Goal: Task Accomplishment & Management: Manage account settings

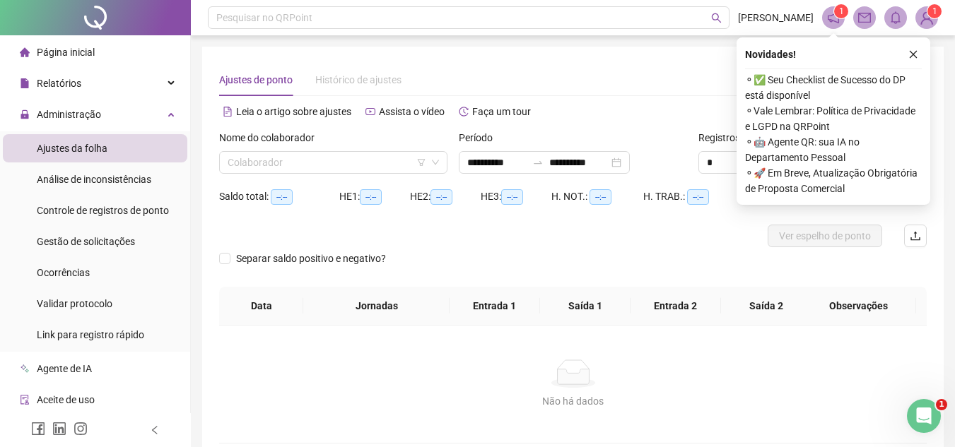
click at [55, 149] on span "Ajustes da folha" at bounding box center [72, 148] width 71 height 11
drag, startPoint x: 61, startPoint y: 243, endPoint x: 139, endPoint y: 235, distance: 78.1
click at [61, 244] on span "Gestão de solicitações" at bounding box center [86, 241] width 98 height 11
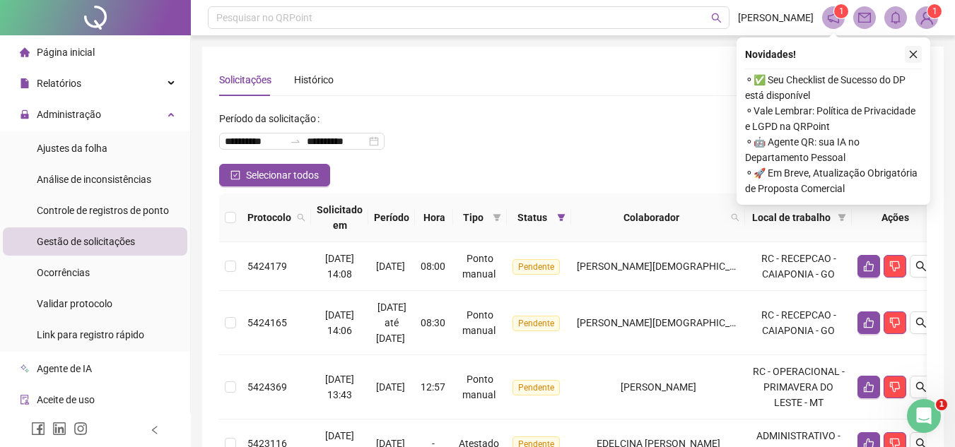
click at [913, 54] on icon "close" at bounding box center [913, 54] width 10 height 10
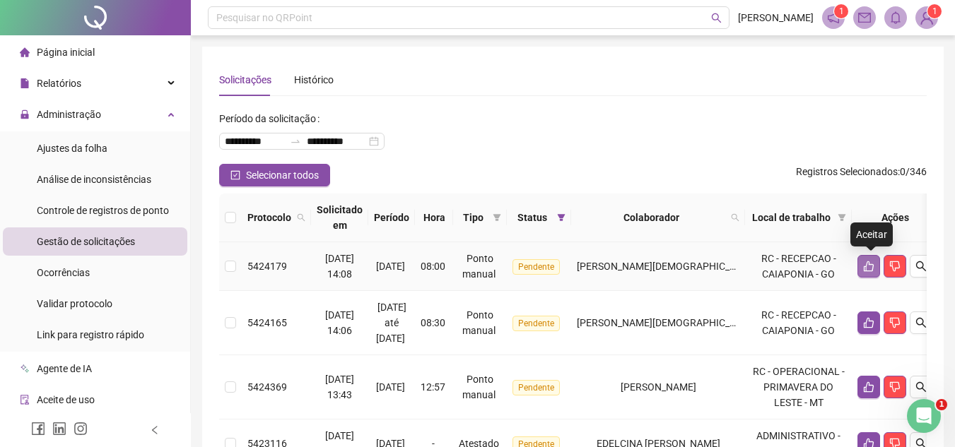
click at [870, 269] on icon "like" at bounding box center [868, 266] width 11 height 11
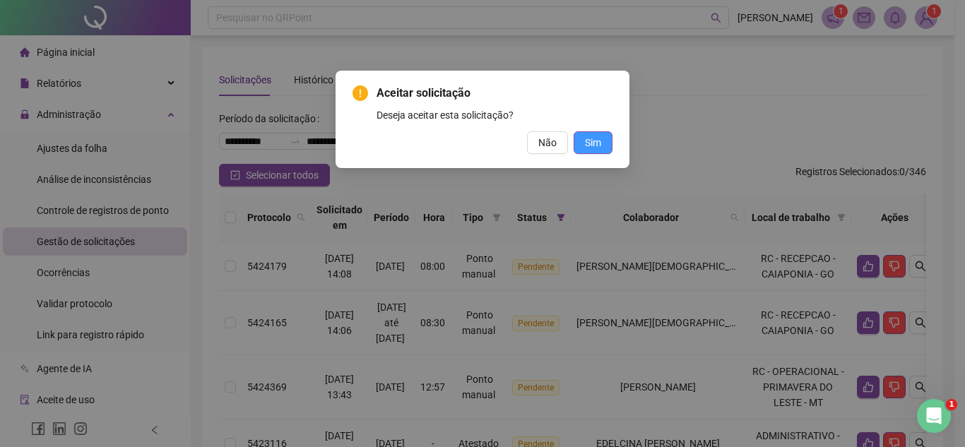
drag, startPoint x: 595, startPoint y: 134, endPoint x: 587, endPoint y: 140, distance: 9.6
click at [591, 135] on button "Sim" at bounding box center [593, 142] width 39 height 23
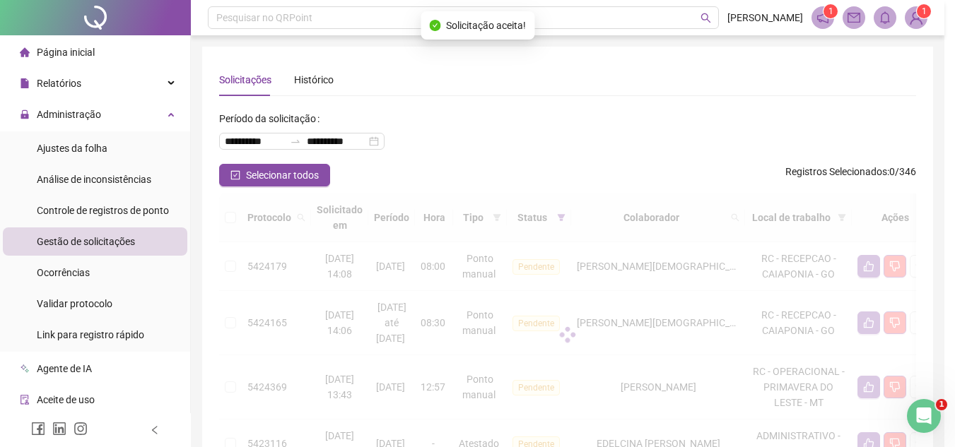
click at [584, 147] on div "**********" at bounding box center [567, 135] width 697 height 57
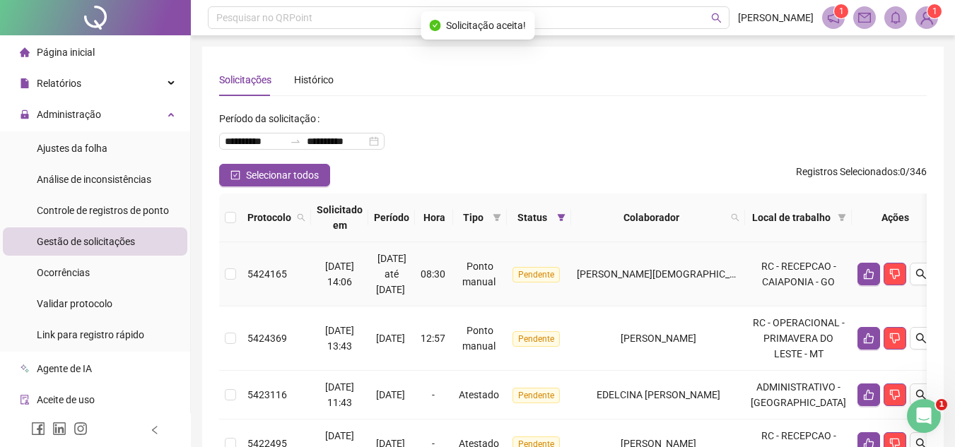
click at [883, 275] on div at bounding box center [894, 274] width 75 height 23
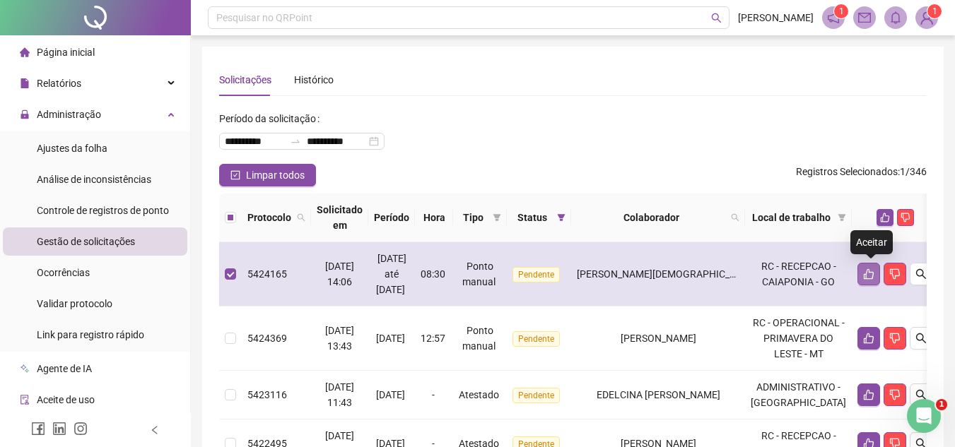
click at [864, 273] on button "button" at bounding box center [868, 274] width 23 height 23
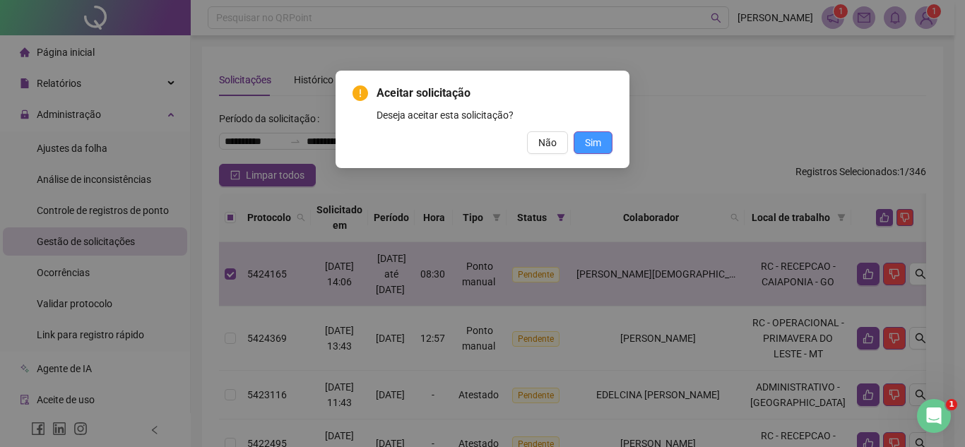
click at [583, 143] on button "Sim" at bounding box center [593, 142] width 39 height 23
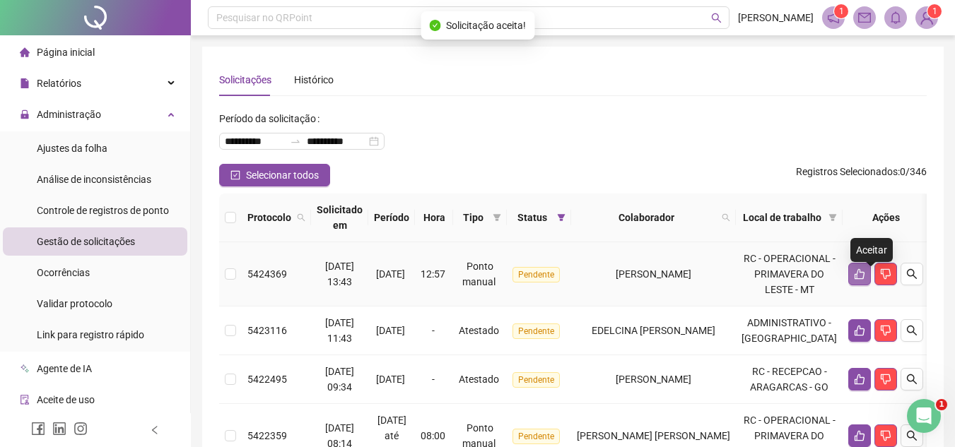
click at [866, 276] on button "button" at bounding box center [859, 274] width 23 height 23
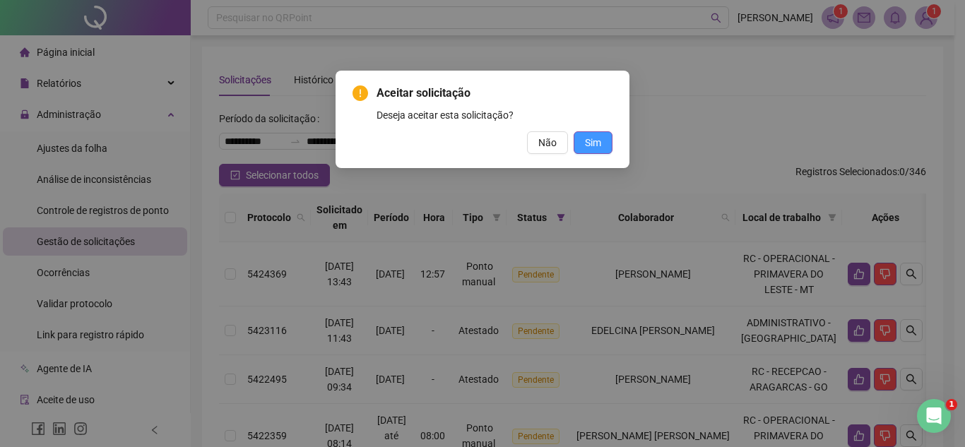
click at [599, 141] on span "Sim" at bounding box center [593, 143] width 16 height 16
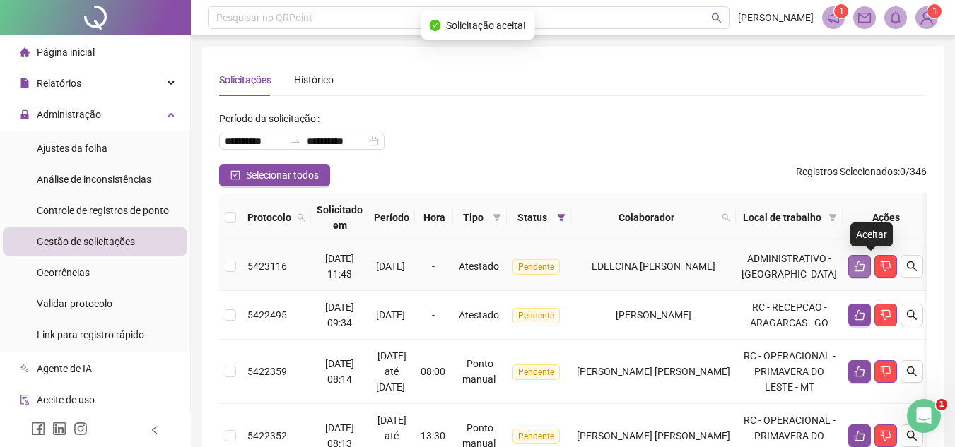
click at [865, 262] on icon "like" at bounding box center [859, 266] width 11 height 11
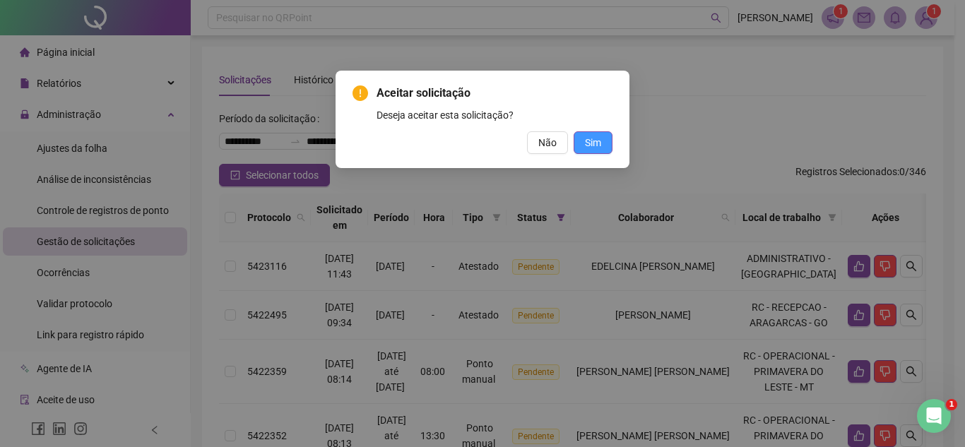
click at [584, 135] on button "Sim" at bounding box center [593, 142] width 39 height 23
click at [600, 143] on span "Sim" at bounding box center [593, 143] width 16 height 16
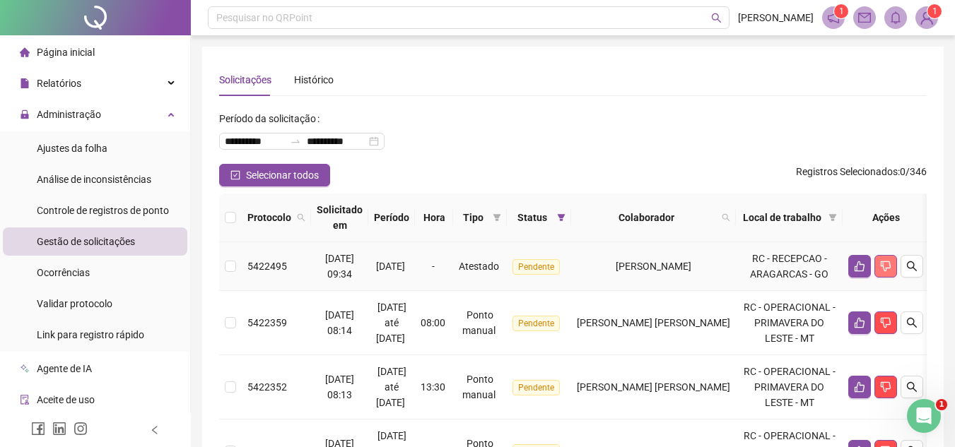
drag, startPoint x: 873, startPoint y: 294, endPoint x: 876, endPoint y: 283, distance: 11.0
click at [882, 286] on td at bounding box center [885, 266] width 86 height 49
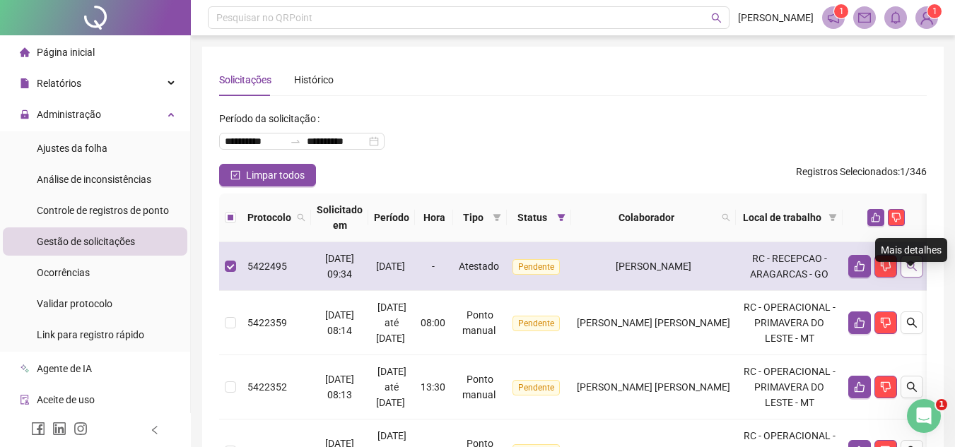
click at [907, 272] on icon "search" at bounding box center [911, 266] width 11 height 11
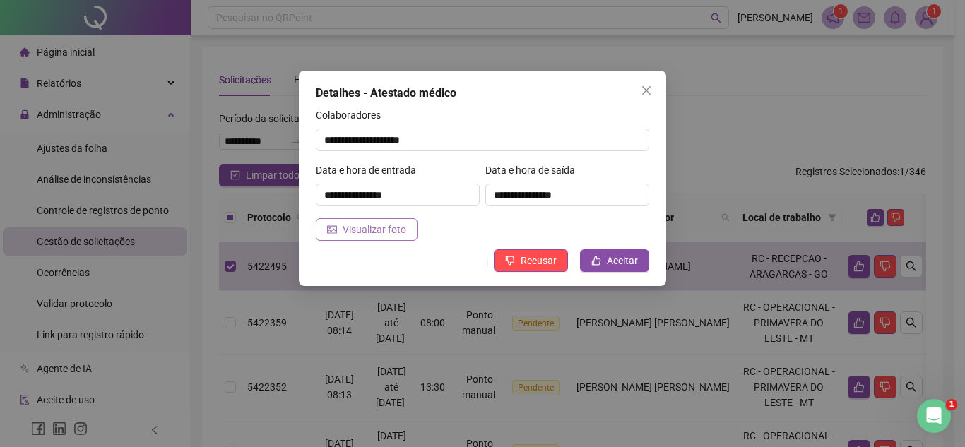
click at [391, 230] on span "Visualizar foto" at bounding box center [375, 230] width 64 height 16
click at [613, 259] on span "Aceitar" at bounding box center [622, 261] width 31 height 16
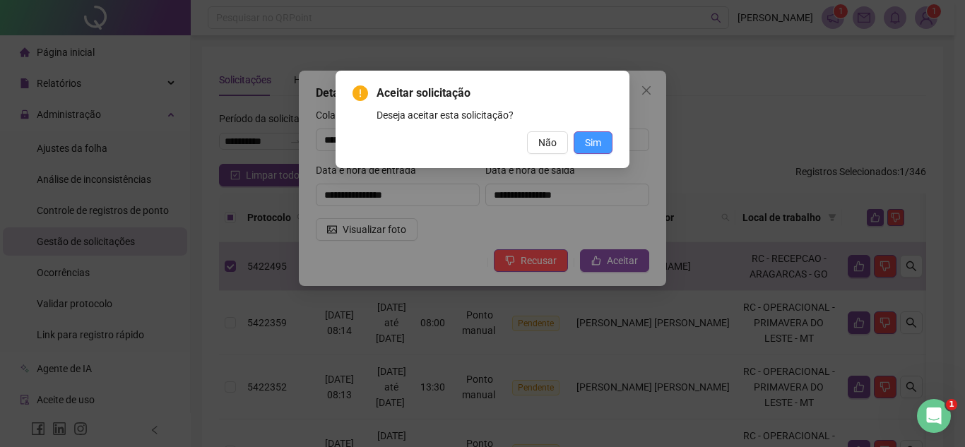
click at [599, 146] on span "Sim" at bounding box center [593, 143] width 16 height 16
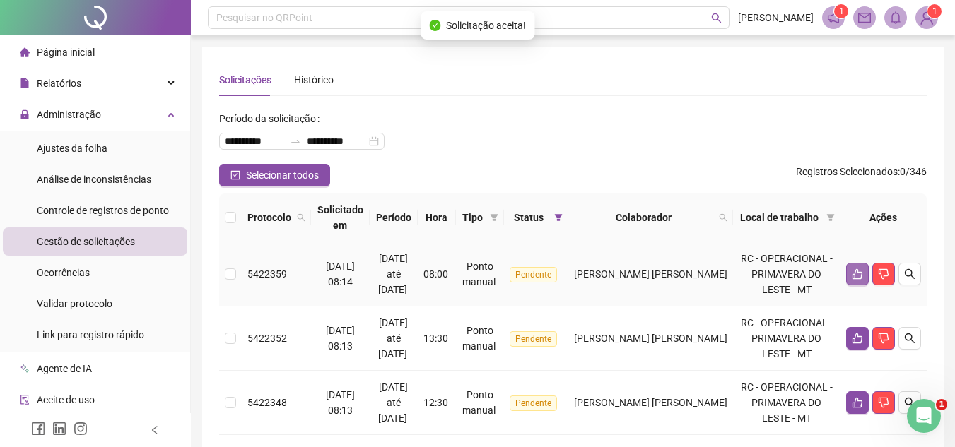
click at [849, 285] on button "button" at bounding box center [857, 274] width 23 height 23
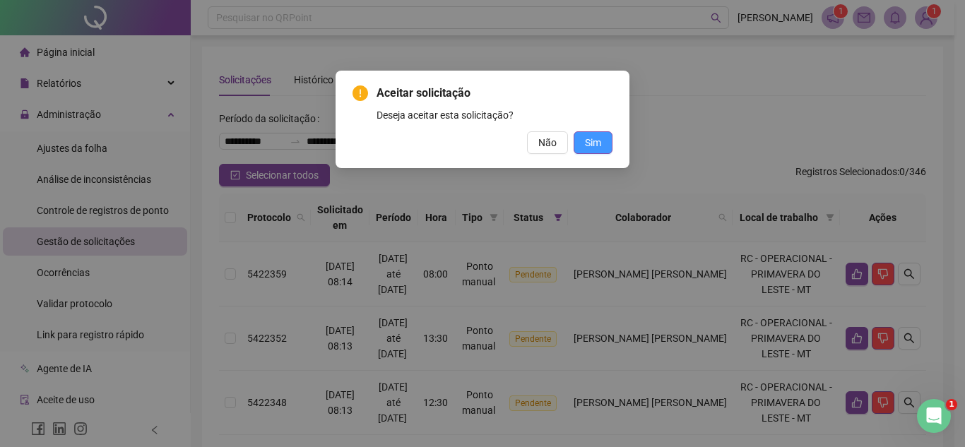
click at [592, 137] on span "Sim" at bounding box center [593, 143] width 16 height 16
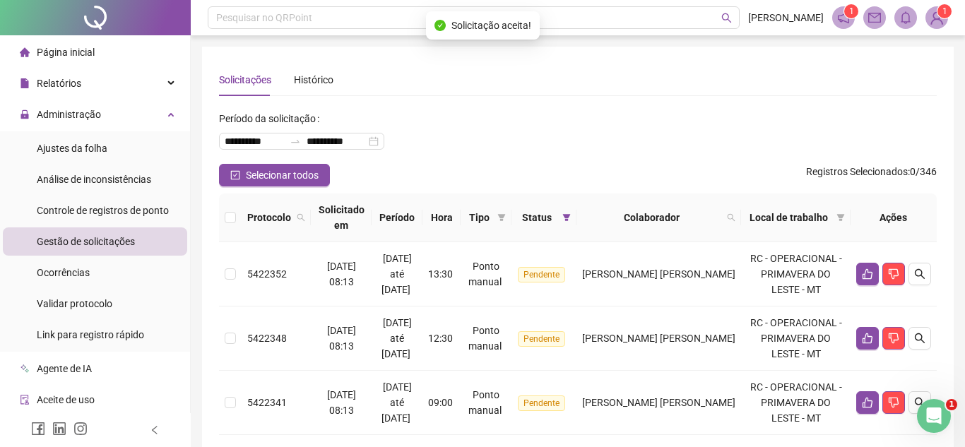
drag, startPoint x: 858, startPoint y: 286, endPoint x: 764, endPoint y: 271, distance: 95.3
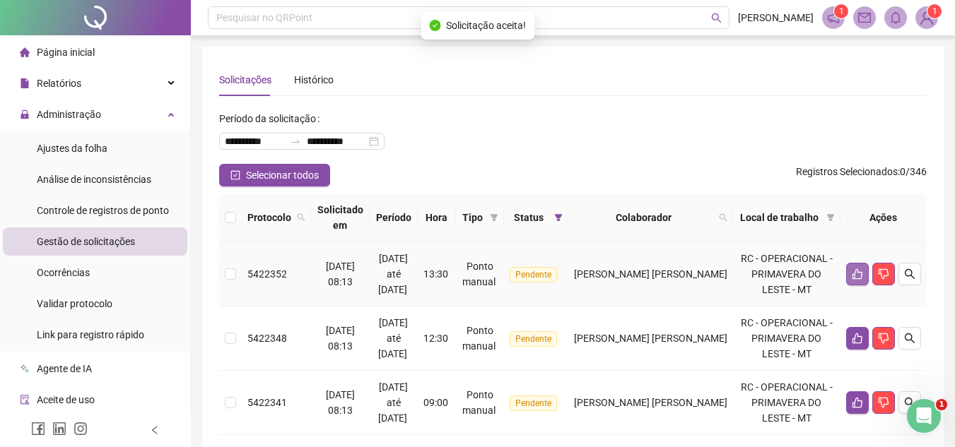
click at [855, 272] on button "button" at bounding box center [857, 274] width 23 height 23
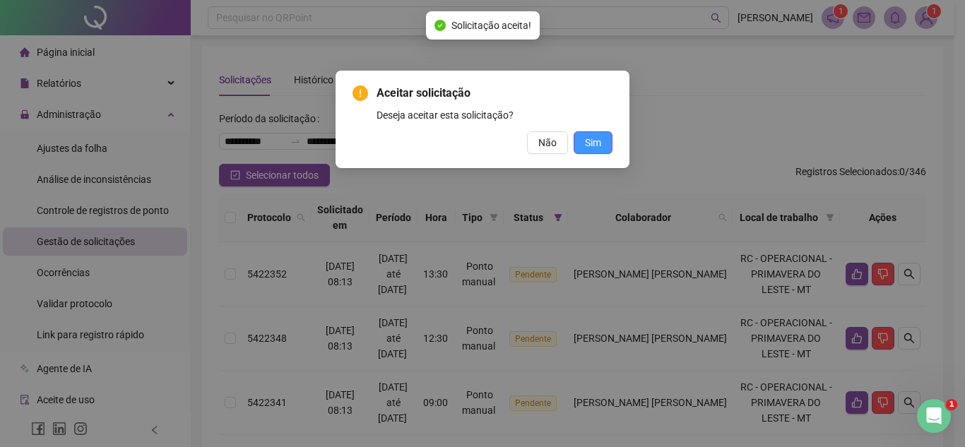
click at [593, 141] on span "Sim" at bounding box center [593, 143] width 16 height 16
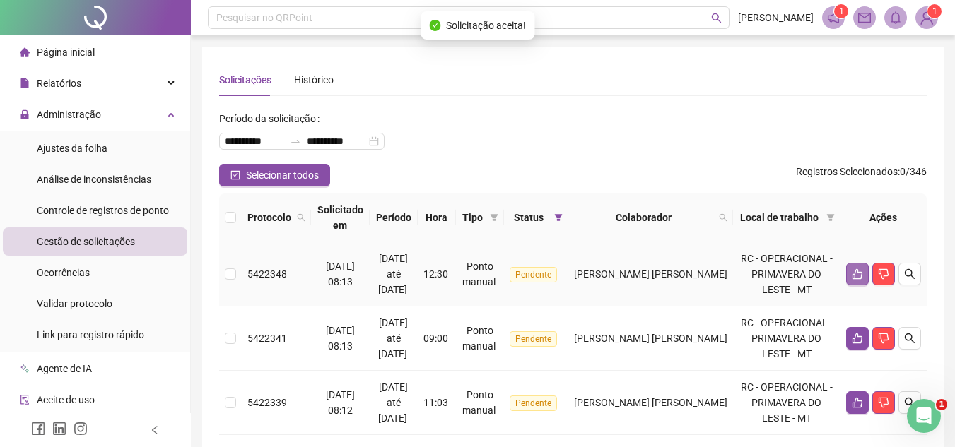
click at [856, 285] on button "button" at bounding box center [857, 274] width 23 height 23
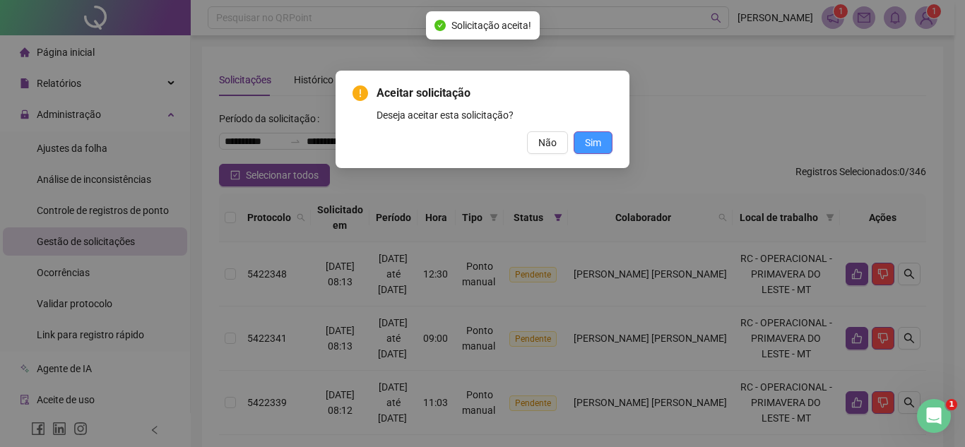
click at [578, 140] on button "Sim" at bounding box center [593, 142] width 39 height 23
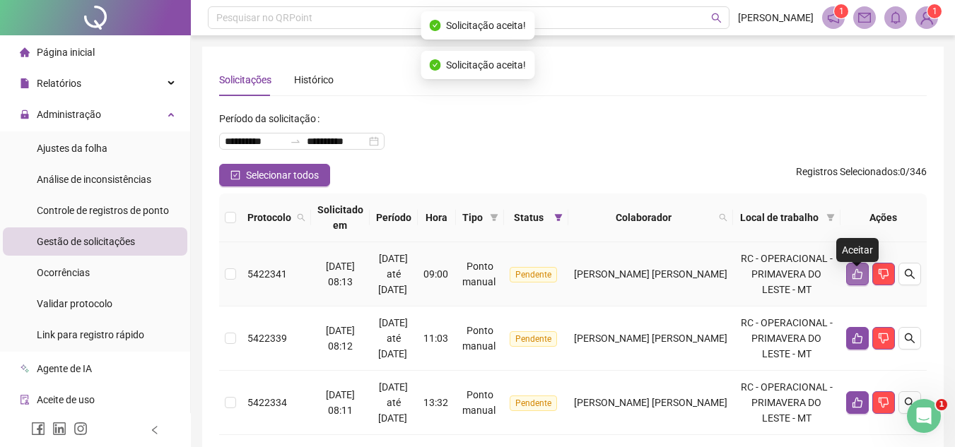
click at [859, 277] on icon "like" at bounding box center [857, 274] width 11 height 11
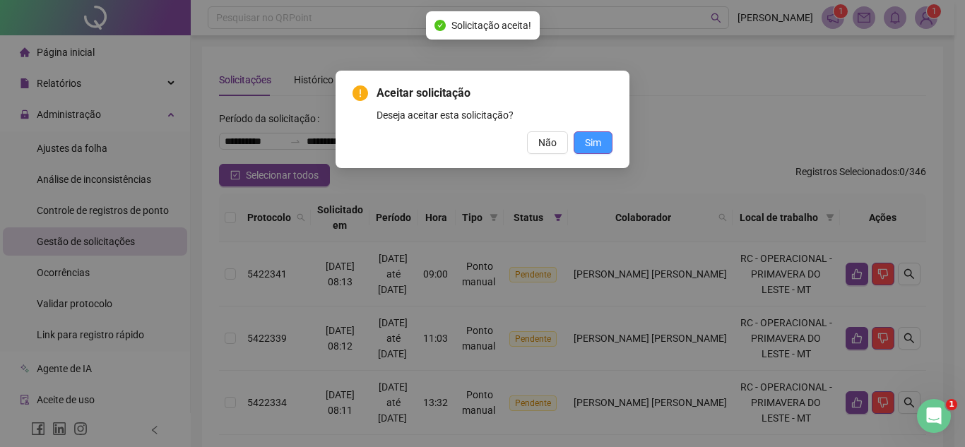
click at [587, 141] on span "Sim" at bounding box center [593, 143] width 16 height 16
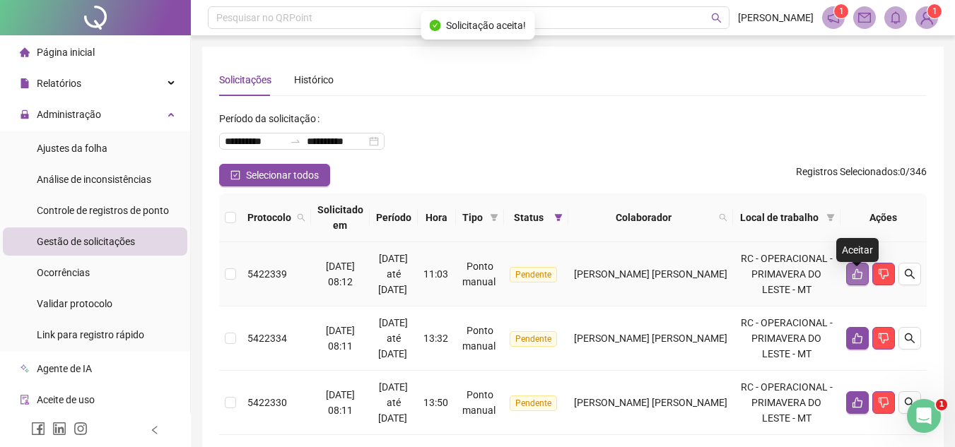
click at [856, 280] on icon "like" at bounding box center [857, 274] width 11 height 11
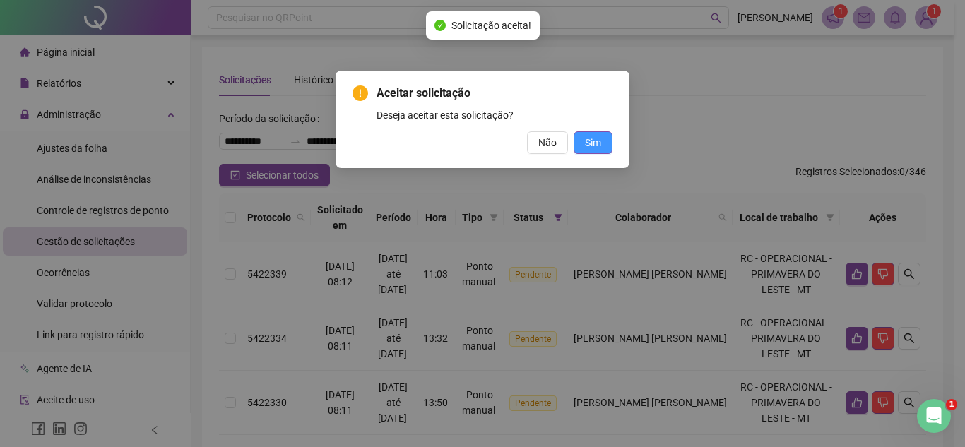
click at [599, 146] on span "Sim" at bounding box center [593, 143] width 16 height 16
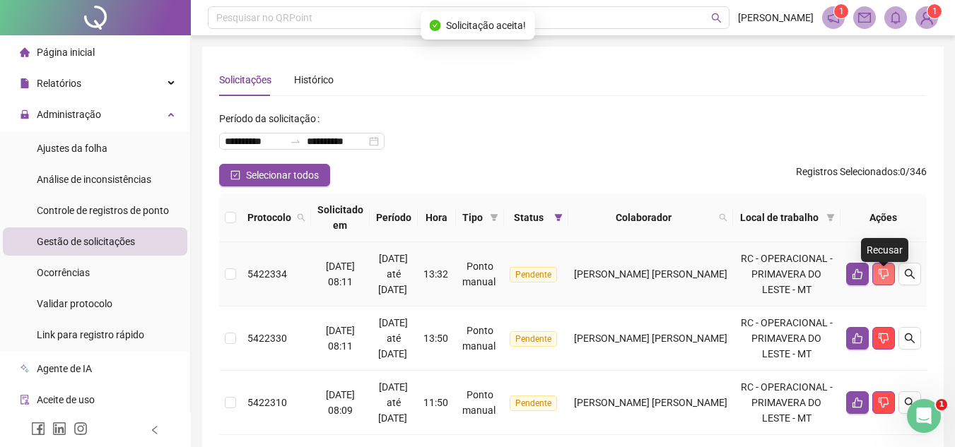
click at [869, 278] on div at bounding box center [883, 274] width 75 height 23
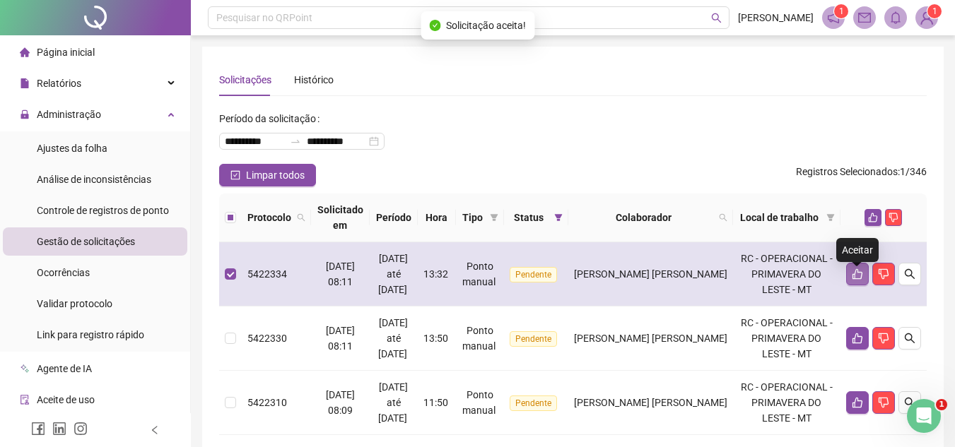
click at [864, 282] on button "button" at bounding box center [857, 274] width 23 height 23
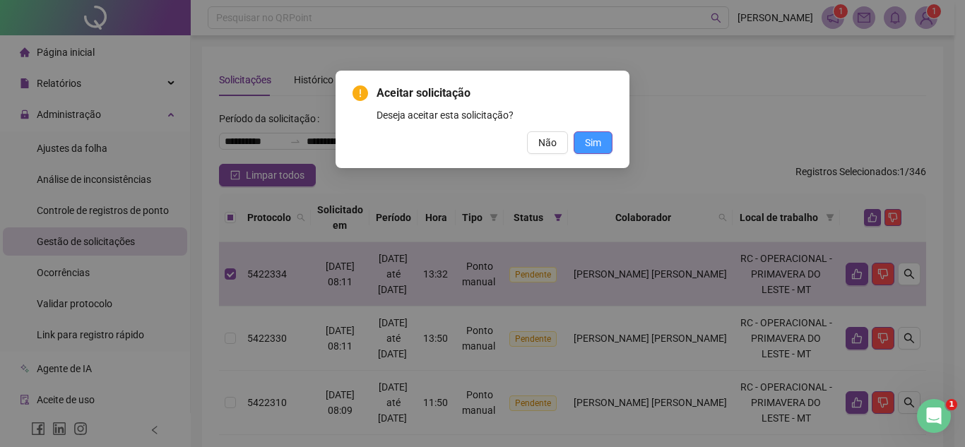
click at [597, 146] on span "Sim" at bounding box center [593, 143] width 16 height 16
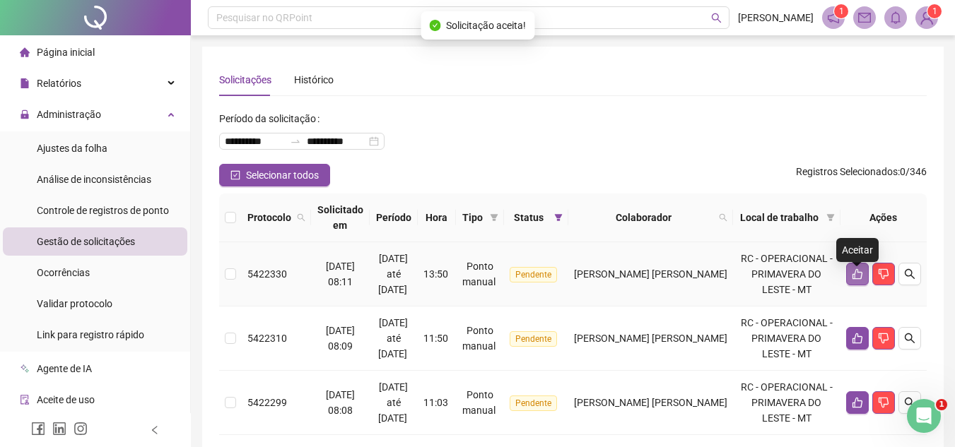
click at [846, 277] on button "button" at bounding box center [857, 274] width 23 height 23
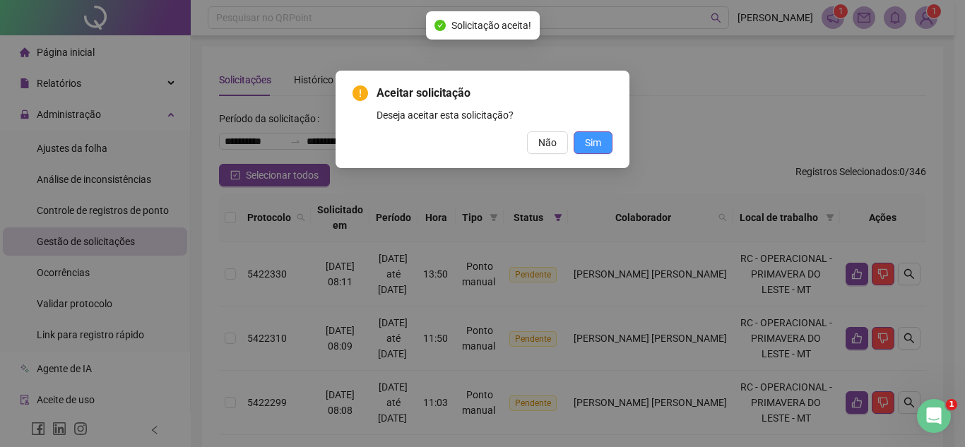
click at [589, 142] on span "Sim" at bounding box center [593, 143] width 16 height 16
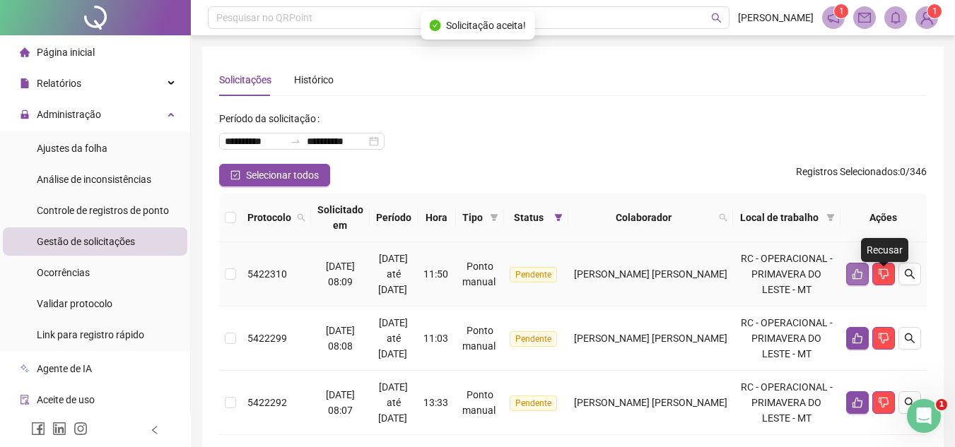
click at [860, 280] on icon "like" at bounding box center [857, 274] width 11 height 11
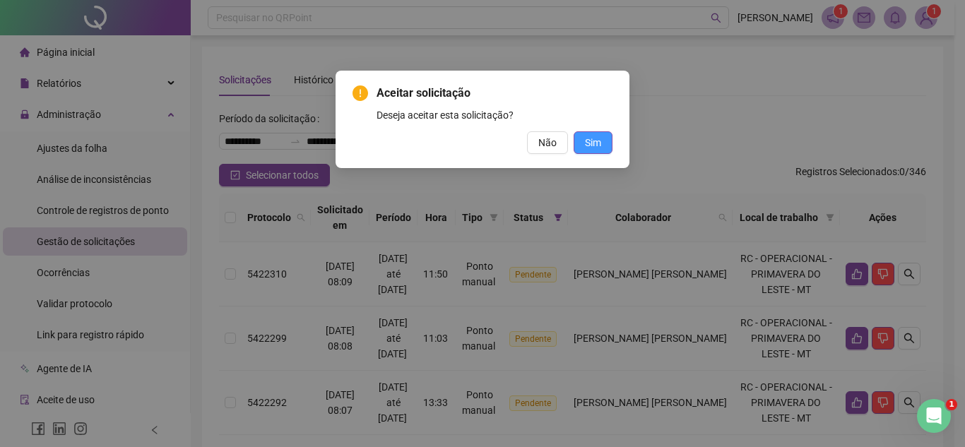
drag, startPoint x: 606, startPoint y: 136, endPoint x: 606, endPoint y: 164, distance: 27.6
click at [604, 136] on button "Sim" at bounding box center [593, 142] width 39 height 23
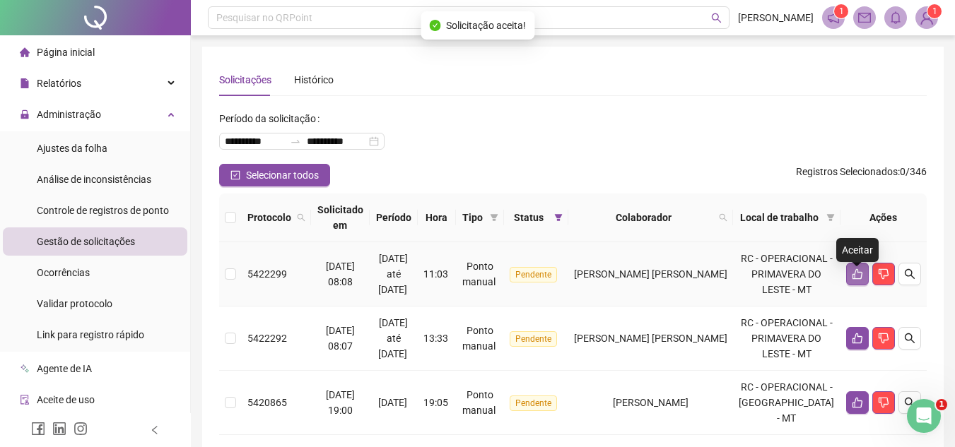
click at [852, 278] on icon "like" at bounding box center [857, 274] width 11 height 11
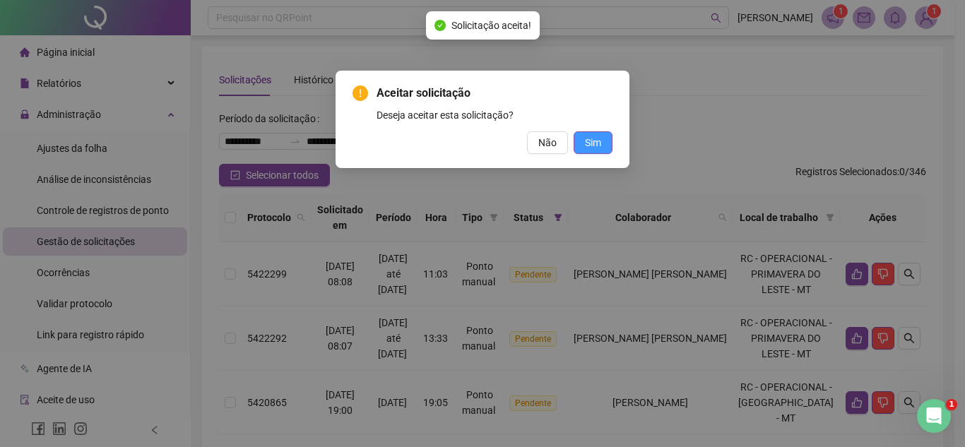
click at [589, 144] on span "Sim" at bounding box center [593, 143] width 16 height 16
